Goal: Information Seeking & Learning: Learn about a topic

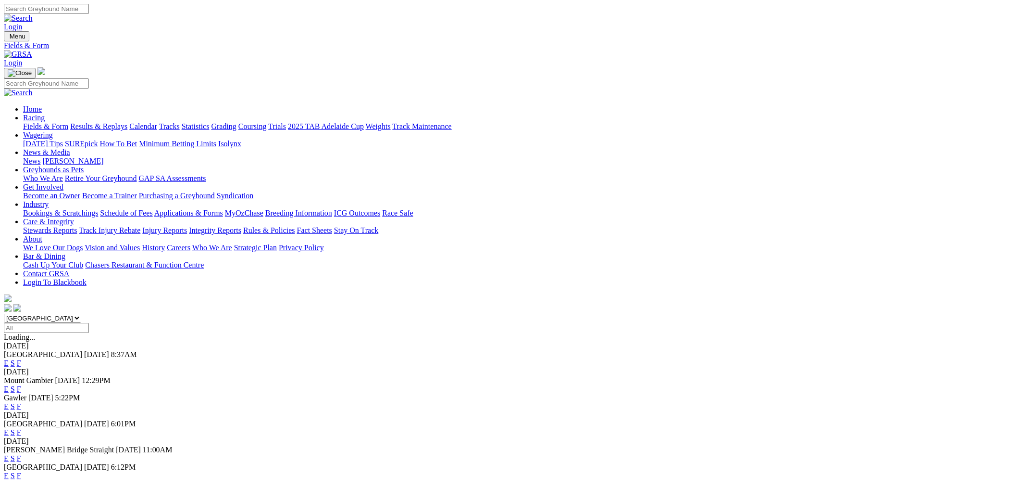
click at [81, 313] on select "South Australia New South Wales Northern Territory Queensland Tasmania Victoria…" at bounding box center [42, 317] width 77 height 9
select select "QLD"
click at [81, 313] on select "South Australia New South Wales Northern Territory Queensland Tasmania Victoria…" at bounding box center [42, 317] width 77 height 9
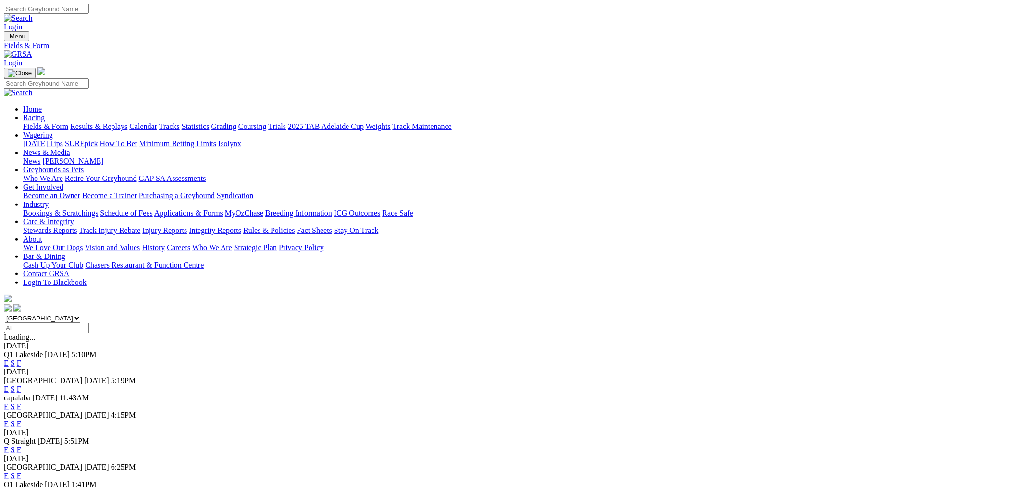
click at [9, 359] on link "E" at bounding box center [6, 363] width 5 height 8
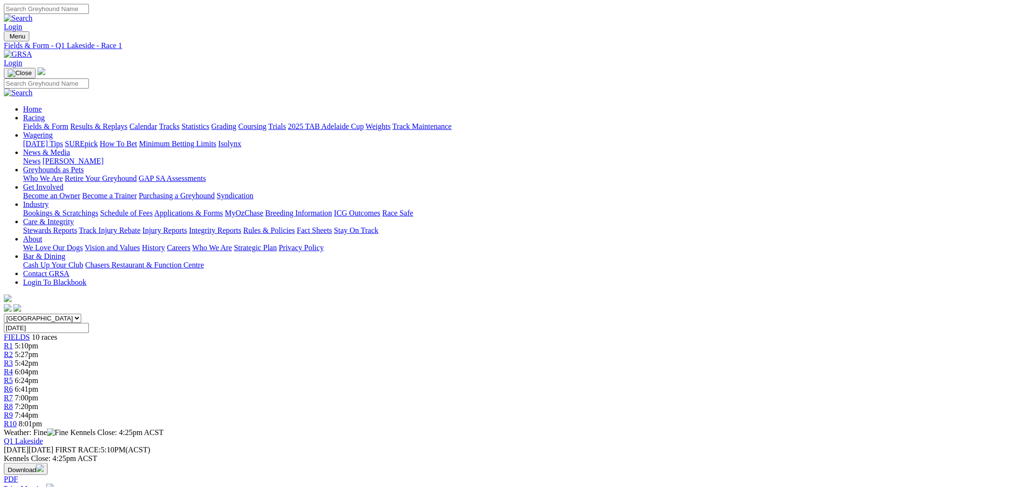
click at [353, 350] on div "R2 5:27pm" at bounding box center [509, 354] width 1010 height 9
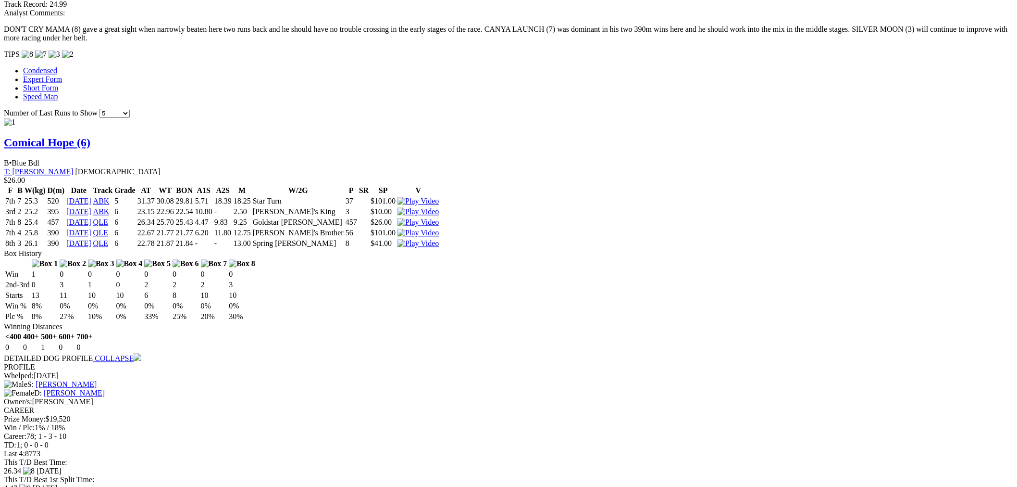
scroll to position [979, 0]
